Goal: Task Accomplishment & Management: Manage account settings

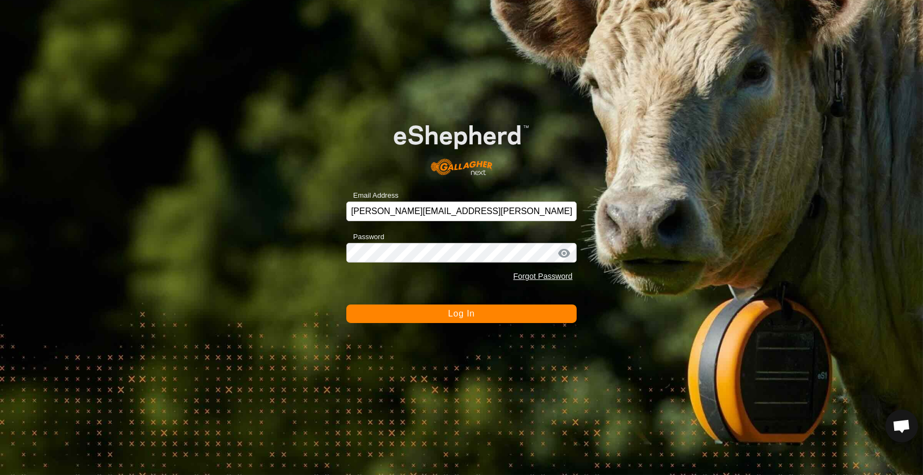
scroll to position [944, 0]
click at [460, 310] on span "Log In" at bounding box center [461, 313] width 27 height 9
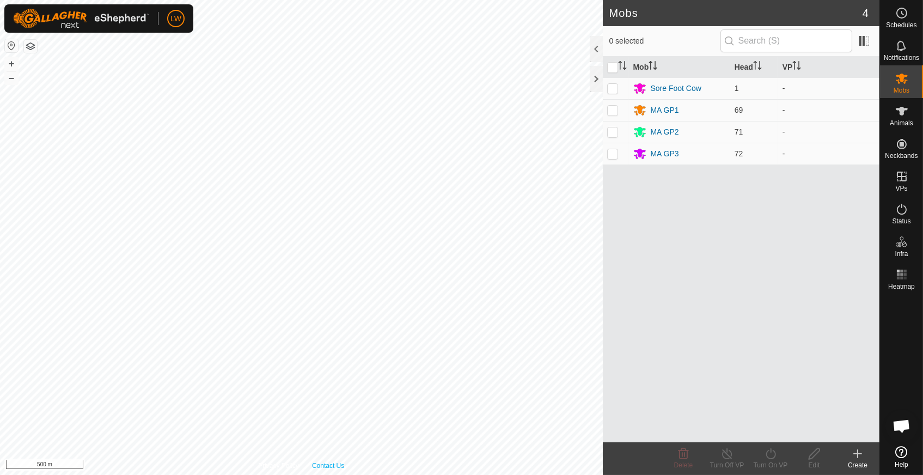
click at [329, 470] on div "Privacy Policy Contact Us South face T2 Type: trough Capacity: 1500L Water Leve…" at bounding box center [301, 237] width 603 height 475
click at [613, 108] on p-checkbox at bounding box center [612, 110] width 11 height 9
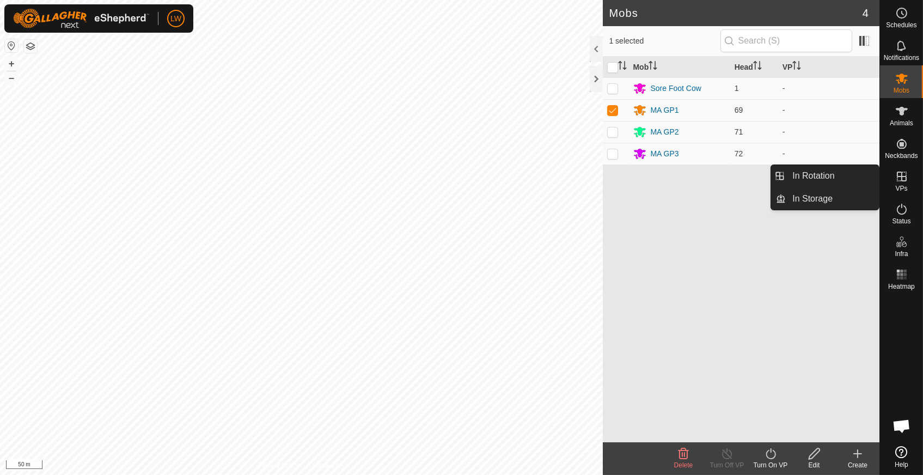
click at [903, 175] on icon at bounding box center [902, 176] width 13 height 13
drag, startPoint x: 902, startPoint y: 190, endPoint x: 903, endPoint y: 177, distance: 13.7
click at [903, 177] on icon at bounding box center [902, 177] width 10 height 10
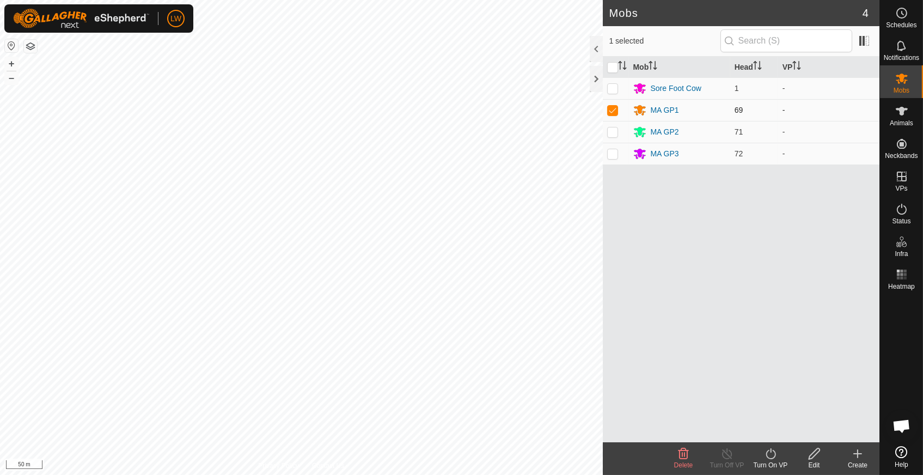
click at [610, 107] on p-checkbox at bounding box center [612, 110] width 11 height 9
checkbox input "false"
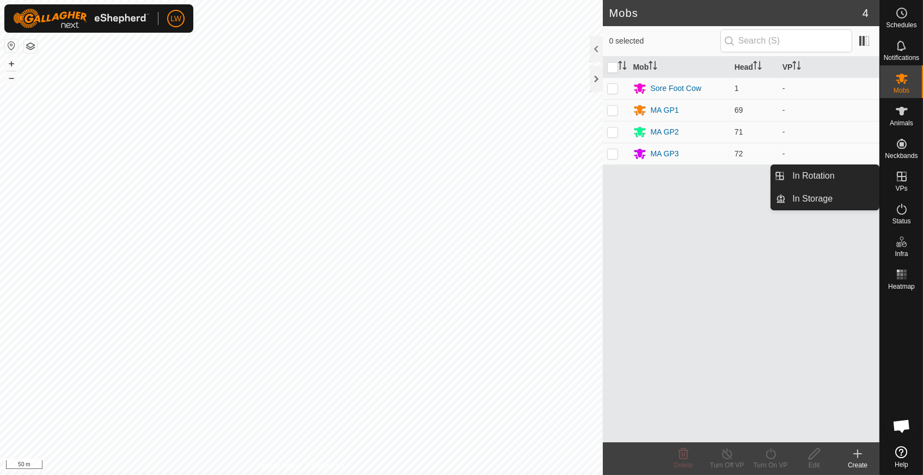
click at [902, 173] on icon at bounding box center [902, 177] width 10 height 10
click at [901, 180] on icon at bounding box center [902, 177] width 10 height 10
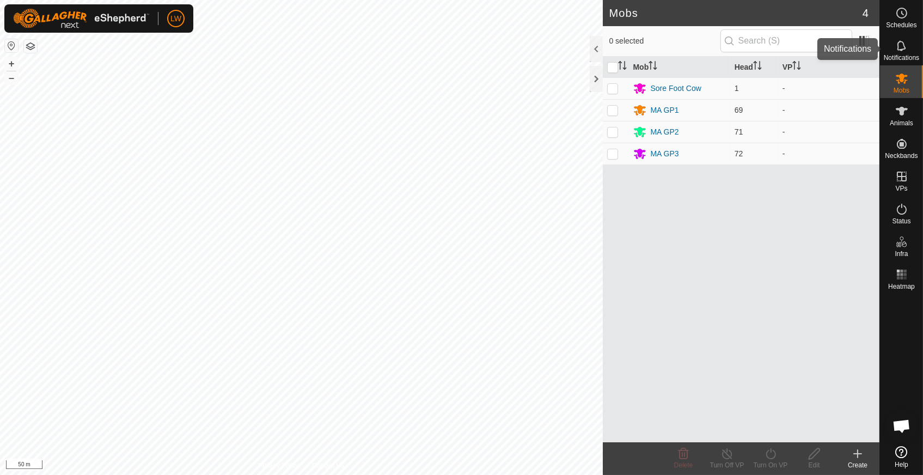
click at [904, 51] on icon at bounding box center [902, 45] width 13 height 13
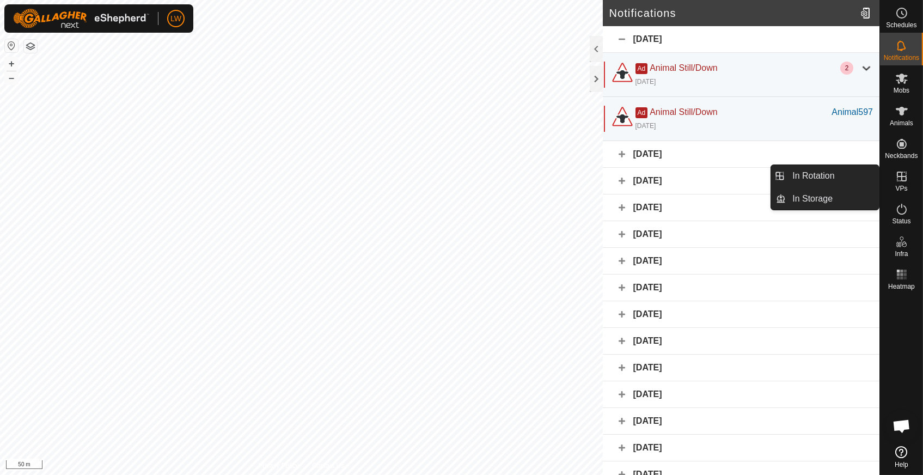
click at [902, 179] on icon at bounding box center [902, 176] width 13 height 13
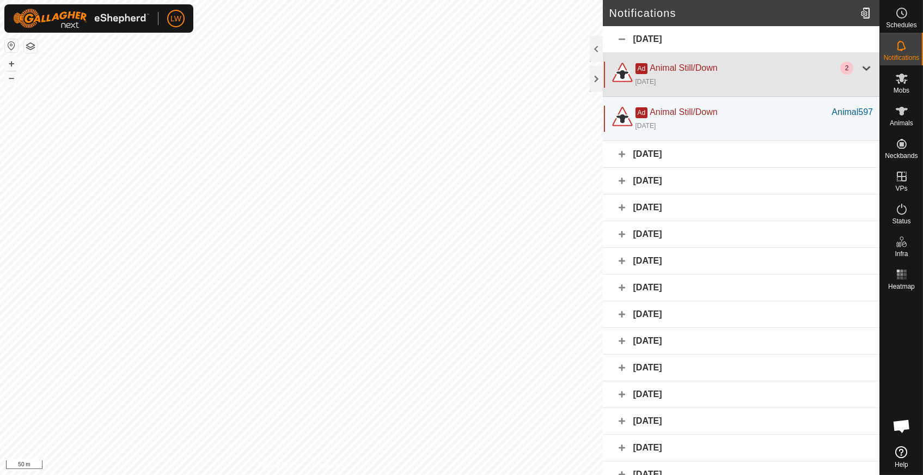
click at [860, 66] on div at bounding box center [866, 68] width 13 height 13
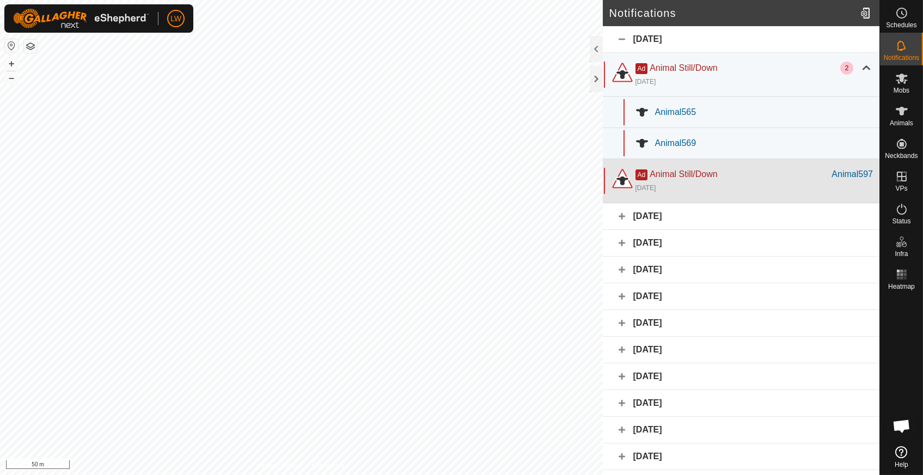
click at [676, 181] on div "[DATE]" at bounding box center [755, 187] width 238 height 13
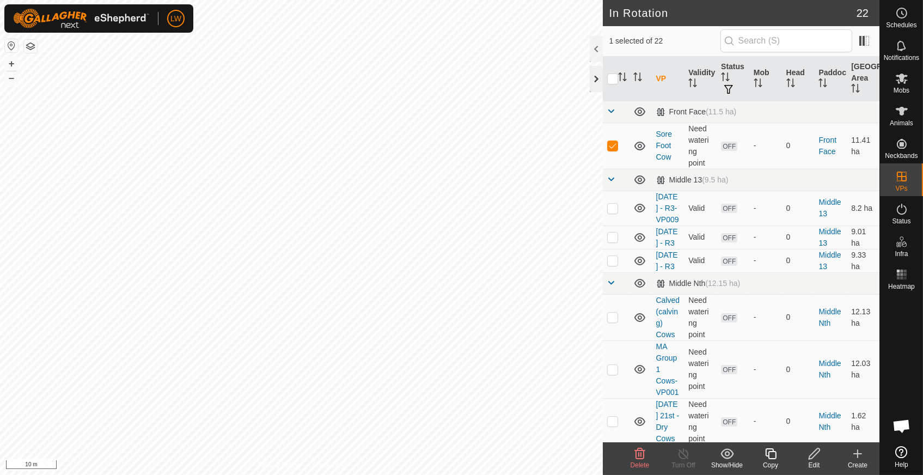
click at [594, 72] on div at bounding box center [596, 79] width 13 height 26
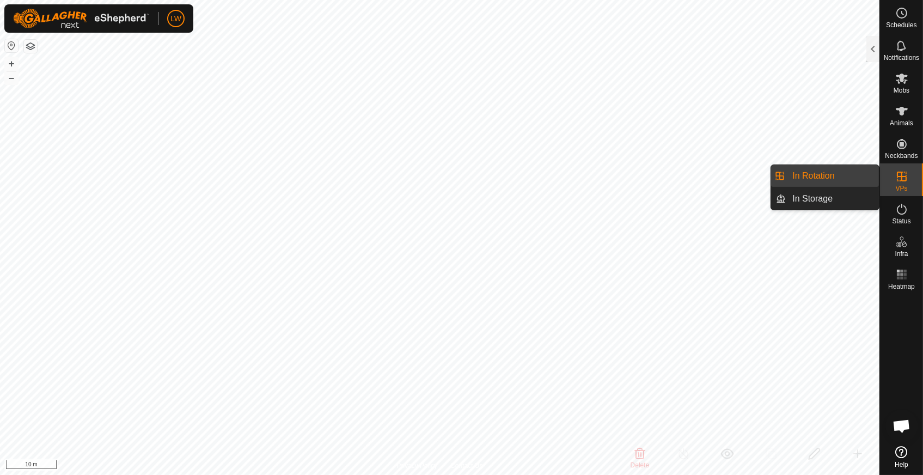
click at [907, 176] on icon at bounding box center [902, 176] width 13 height 13
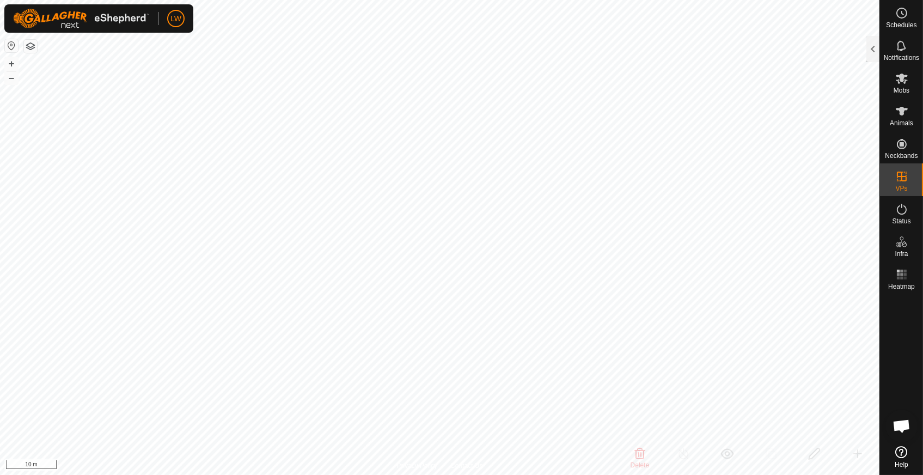
checkbox input "false"
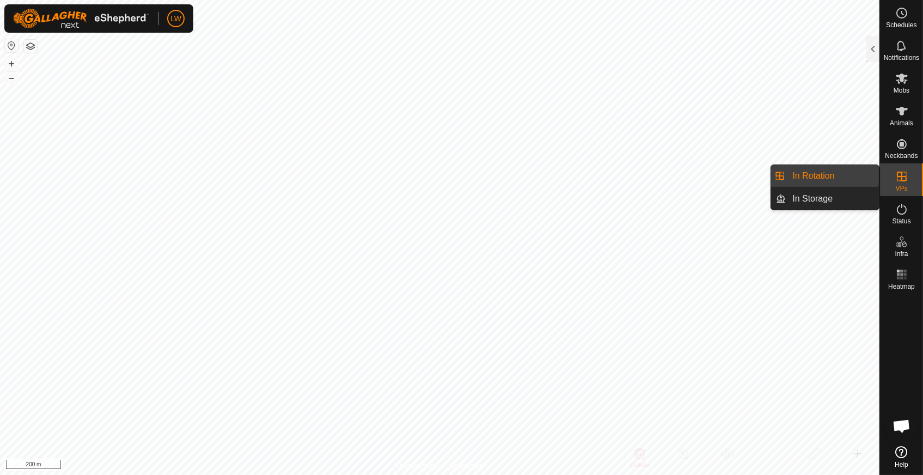
click at [900, 178] on icon at bounding box center [902, 176] width 13 height 13
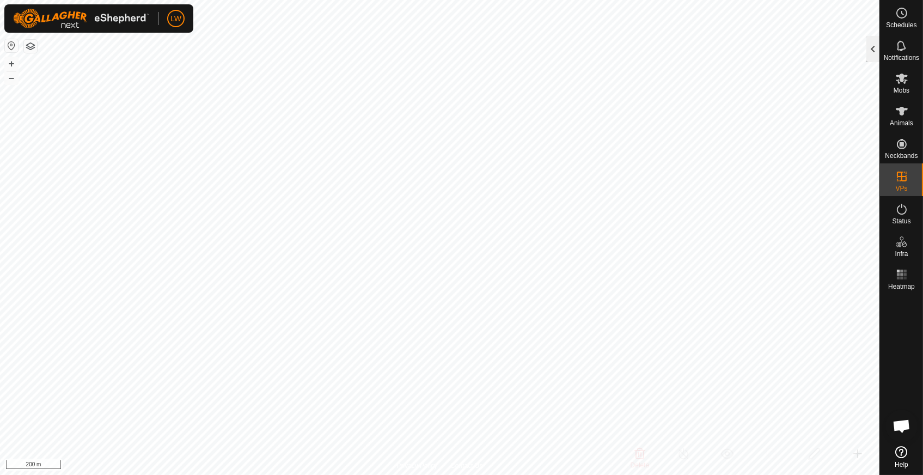
click at [873, 45] on div at bounding box center [873, 49] width 13 height 26
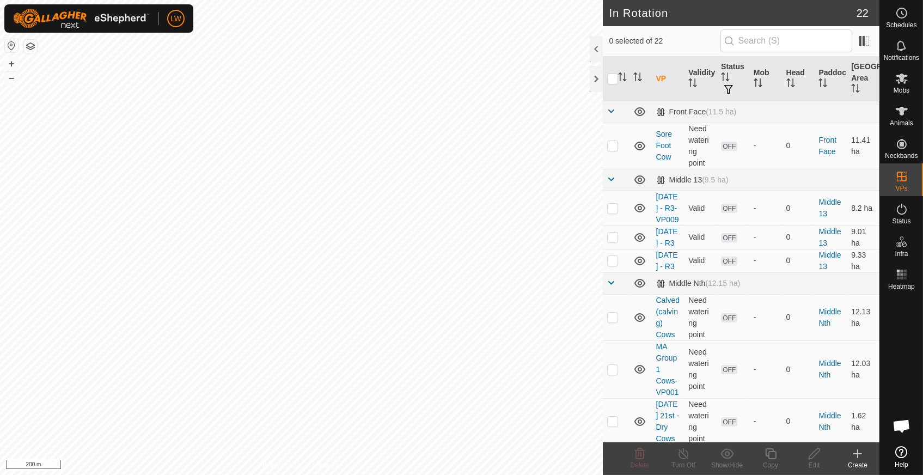
click at [858, 460] on icon at bounding box center [857, 453] width 13 height 13
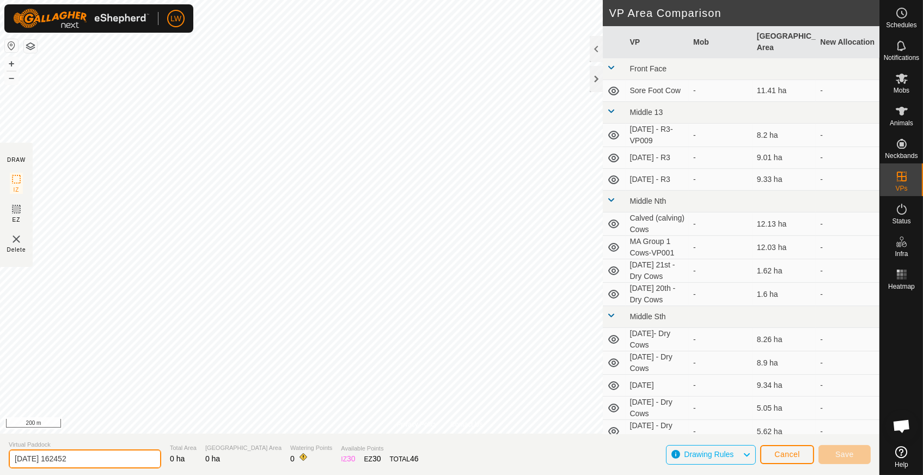
drag, startPoint x: 93, startPoint y: 458, endPoint x: -4, endPoint y: 462, distance: 96.5
click at [0, 462] on html "LW Schedules Notifications Mobs Animals Neckbands VPs Status Infra Heatmap Help…" at bounding box center [461, 237] width 923 height 475
type input "MA GP 1 16092025"
click at [11, 251] on span "Delete" at bounding box center [16, 250] width 19 height 8
click at [25, 239] on div "Delete" at bounding box center [16, 243] width 19 height 21
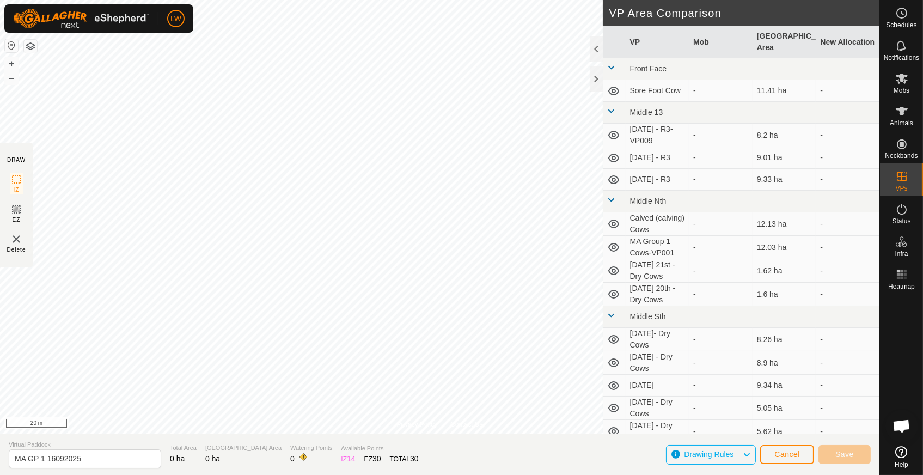
click at [24, 249] on span "Delete" at bounding box center [16, 250] width 19 height 8
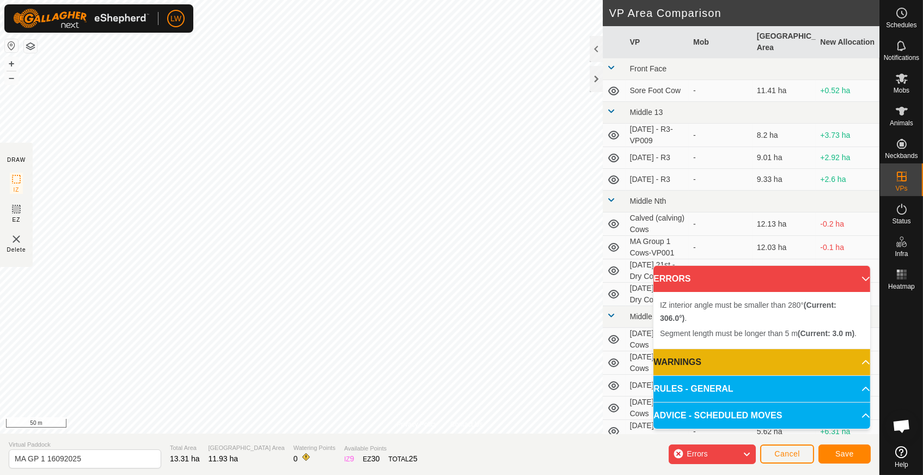
click at [859, 275] on p-accordion-header "ERRORS" at bounding box center [762, 279] width 217 height 26
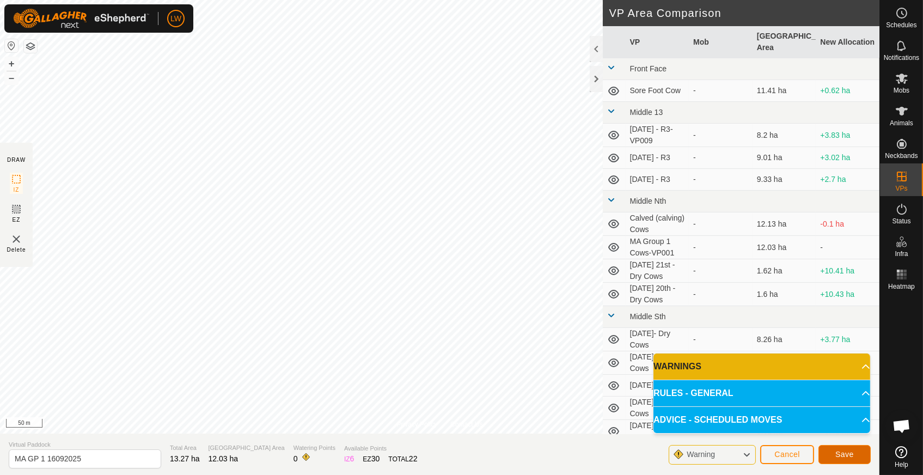
click at [847, 453] on span "Save" at bounding box center [845, 454] width 19 height 9
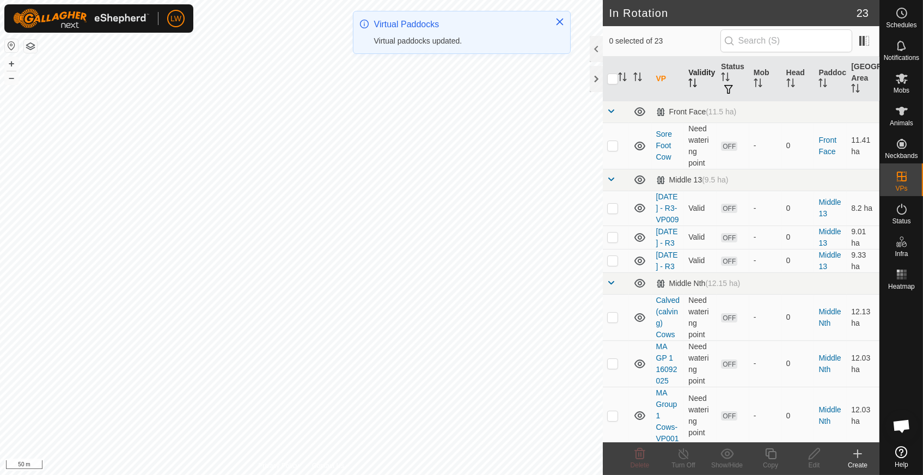
click at [694, 77] on th "Validity" at bounding box center [700, 79] width 33 height 45
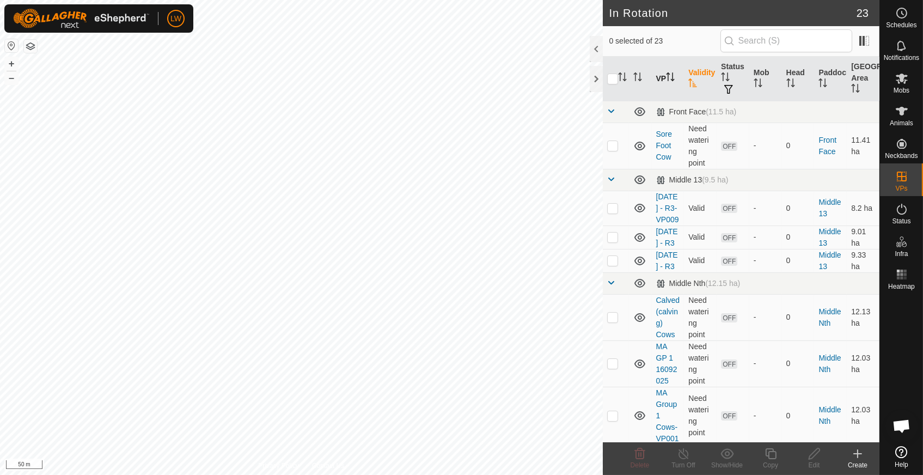
click at [672, 72] on icon "Activate to sort" at bounding box center [670, 76] width 9 height 9
click at [672, 76] on icon "Activate to sort" at bounding box center [670, 76] width 9 height 9
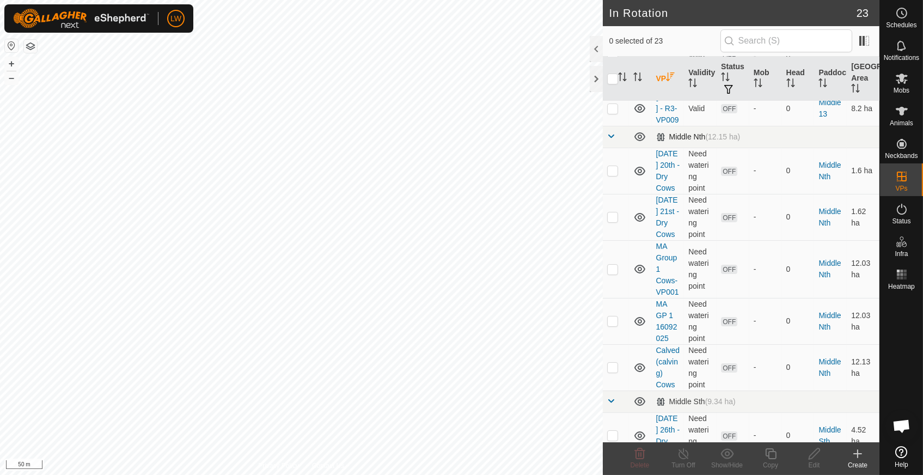
scroll to position [163, 0]
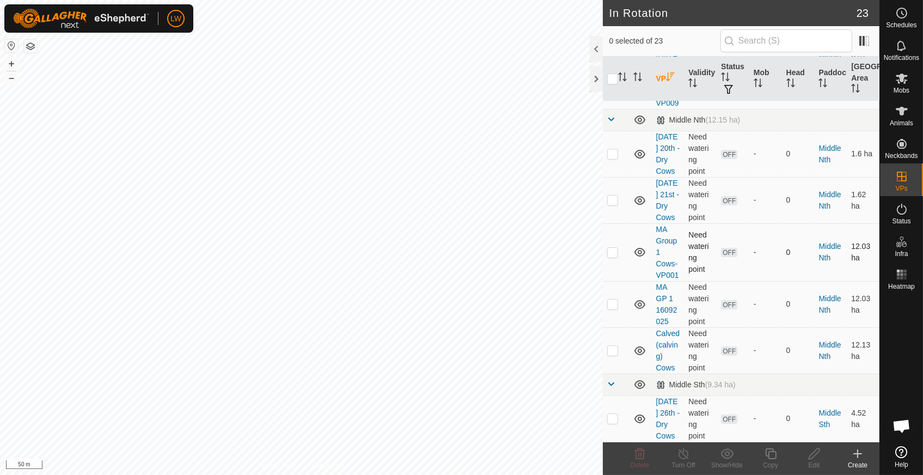
click at [614, 257] on p-checkbox at bounding box center [612, 252] width 11 height 9
click at [612, 257] on p-checkbox at bounding box center [612, 252] width 11 height 9
checkbox input "false"
click at [614, 308] on p-checkbox at bounding box center [612, 304] width 11 height 9
checkbox input "true"
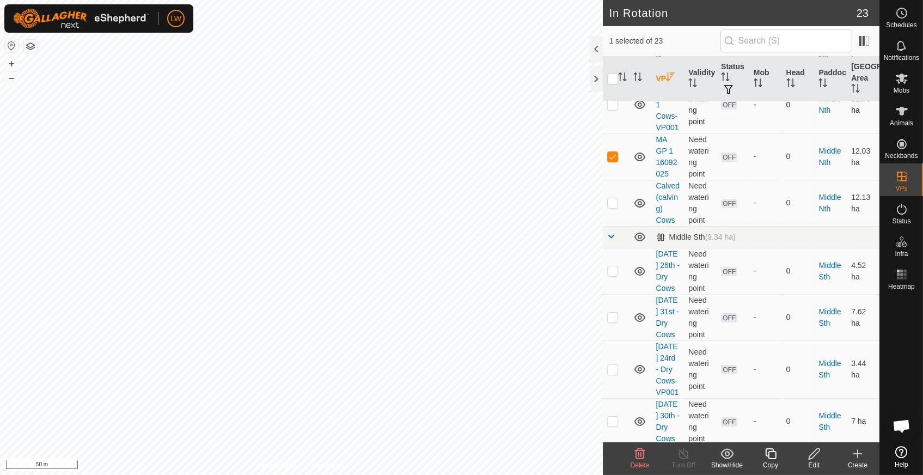
scroll to position [327, 0]
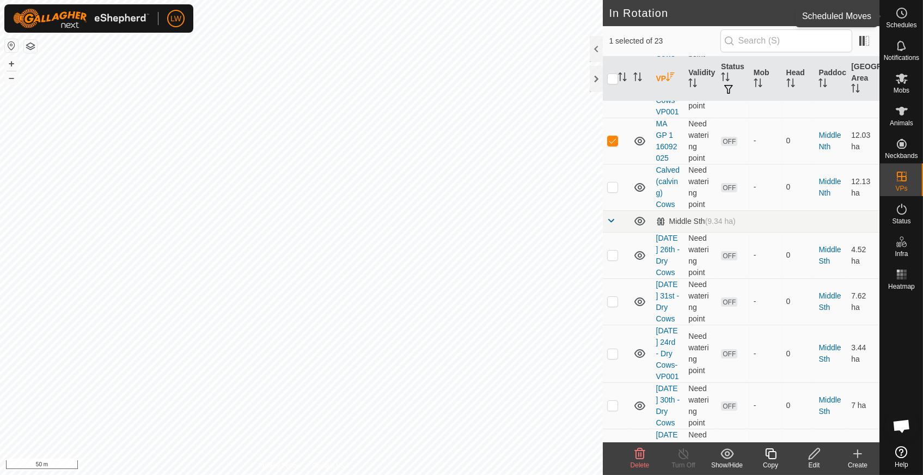
click at [906, 9] on icon at bounding box center [902, 13] width 13 height 13
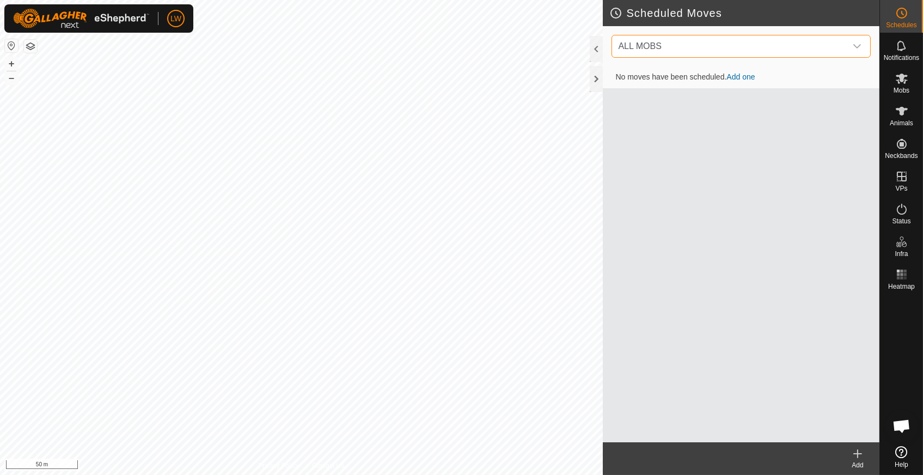
click at [733, 45] on span "ALL MOBS" at bounding box center [731, 46] width 233 height 22
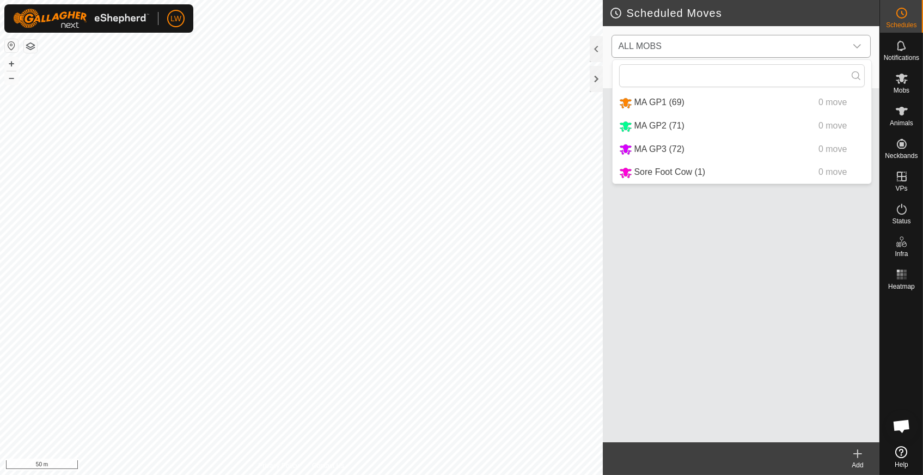
click at [666, 100] on li "MA GP1 (69) 0 move" at bounding box center [742, 103] width 259 height 22
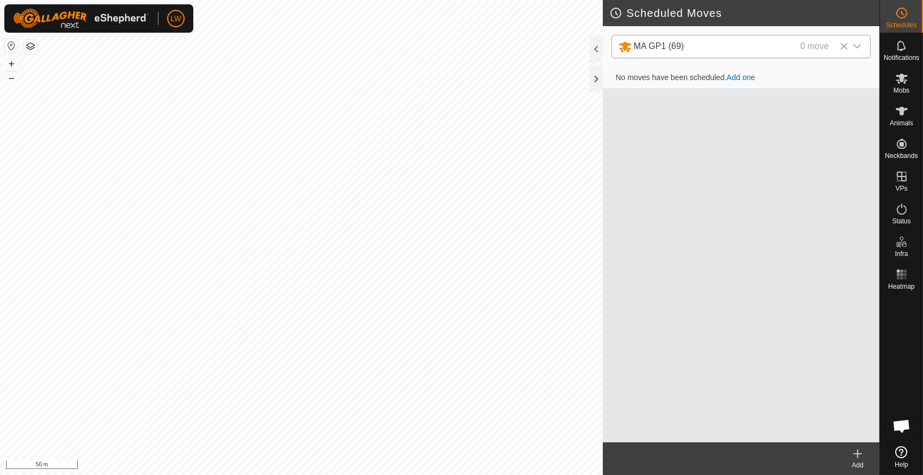
click at [856, 457] on icon at bounding box center [857, 453] width 13 height 13
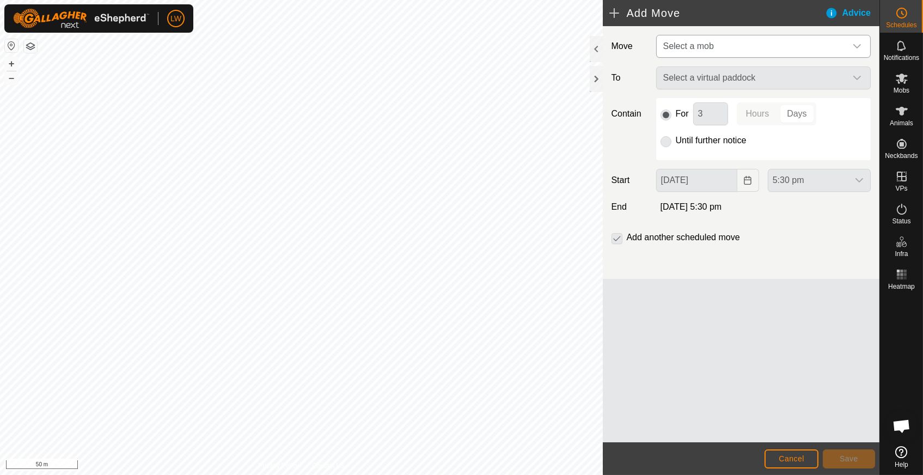
click at [683, 42] on span "Select a mob" at bounding box center [689, 45] width 51 height 9
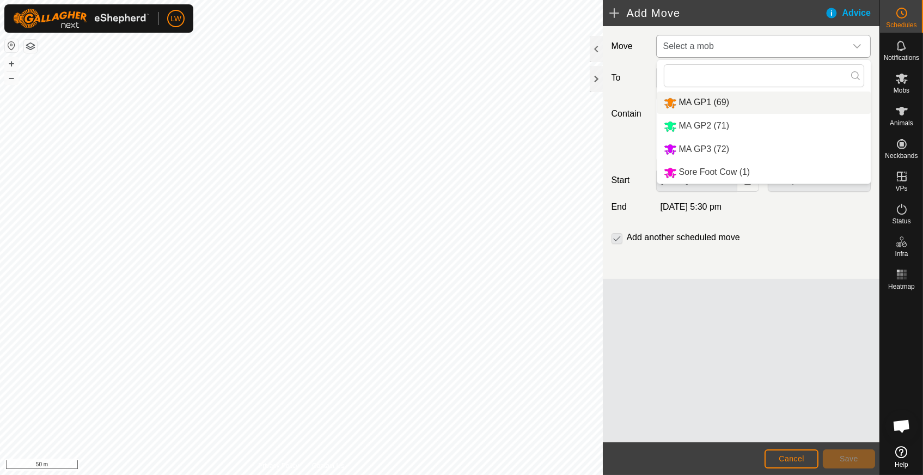
click at [691, 98] on li "MA GP1 (69)" at bounding box center [765, 103] width 214 height 22
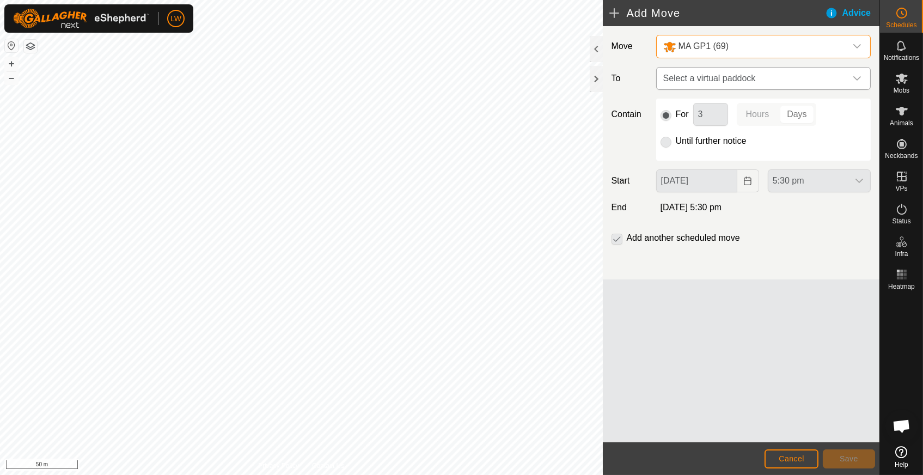
click at [696, 74] on span "Select a virtual paddock" at bounding box center [752, 79] width 187 height 22
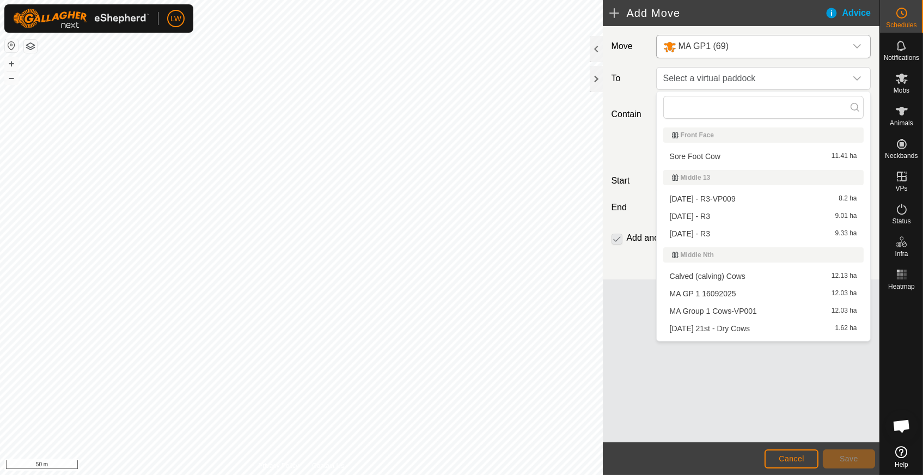
click at [704, 289] on li "MA GP 1 16092025 12.03 ha" at bounding box center [764, 293] width 200 height 16
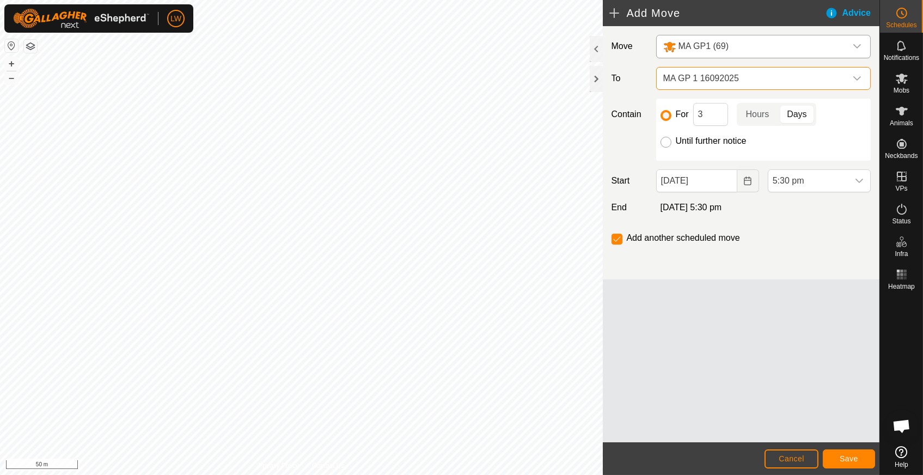
click at [668, 144] on input "Until further notice" at bounding box center [666, 142] width 11 height 11
radio input "true"
checkbox input "false"
click at [845, 458] on span "Save" at bounding box center [849, 458] width 19 height 9
